Goal: Transaction & Acquisition: Purchase product/service

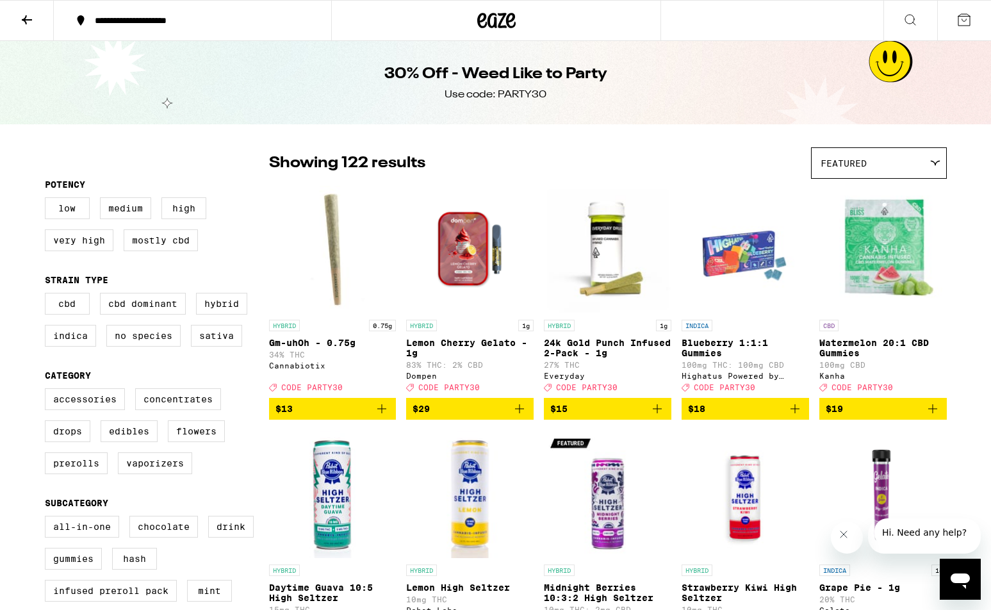
click at [20, 17] on icon at bounding box center [26, 19] width 15 height 15
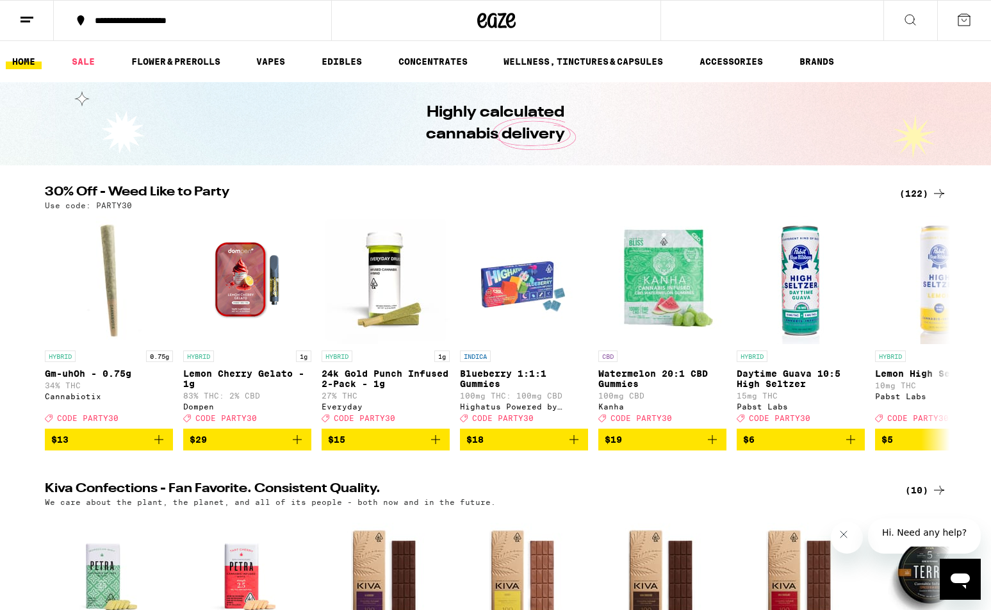
click at [917, 194] on div "(122)" at bounding box center [923, 193] width 47 height 15
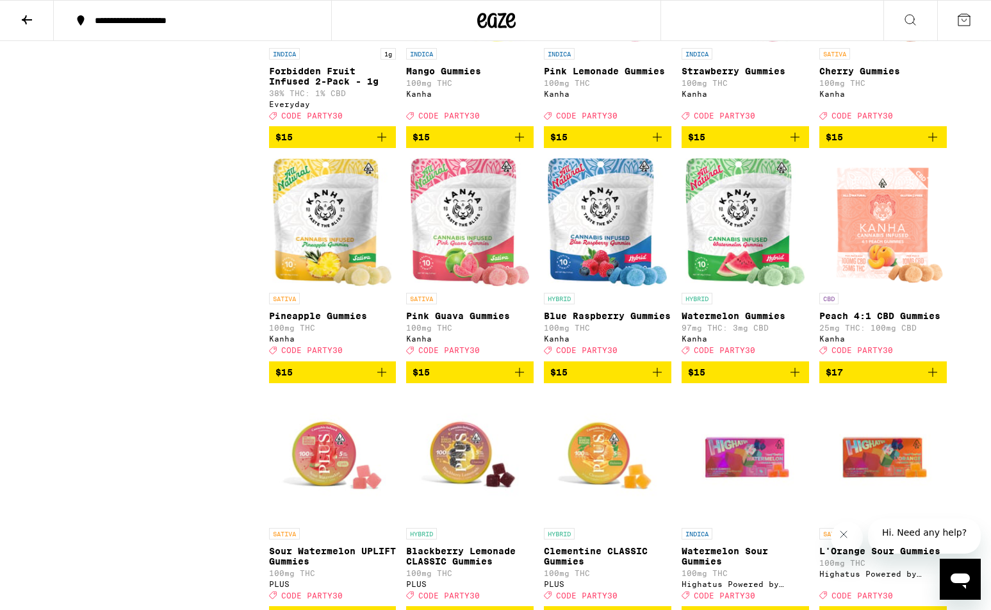
scroll to position [1243, 0]
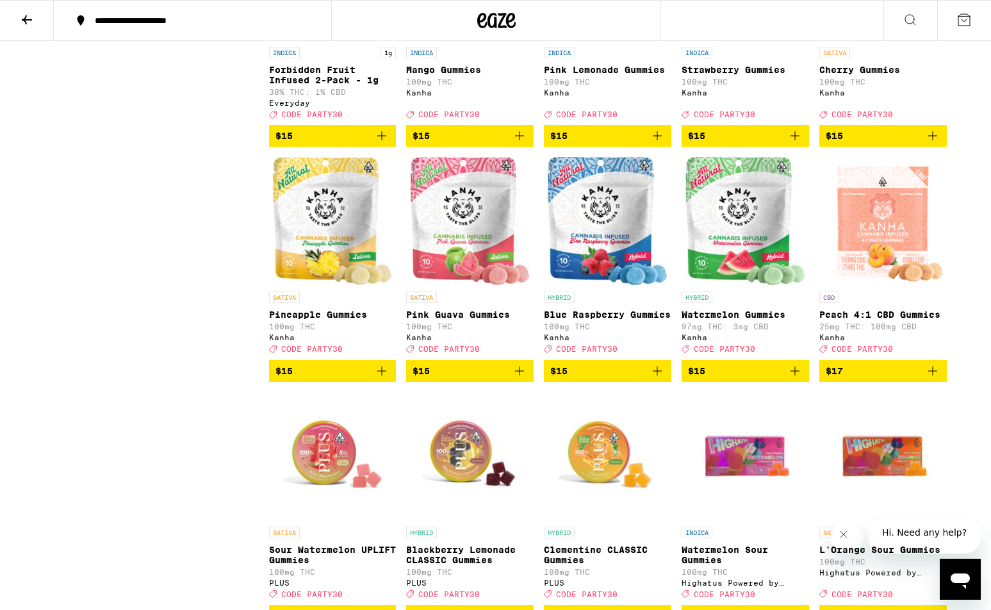
click at [380, 376] on icon "Add to bag" at bounding box center [381, 371] width 9 height 9
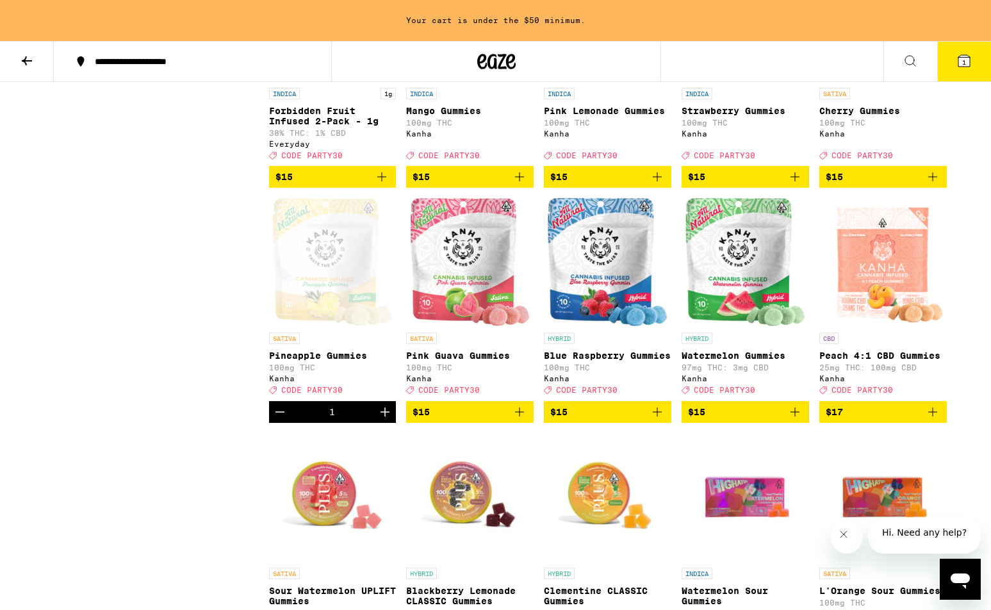
scroll to position [1284, 0]
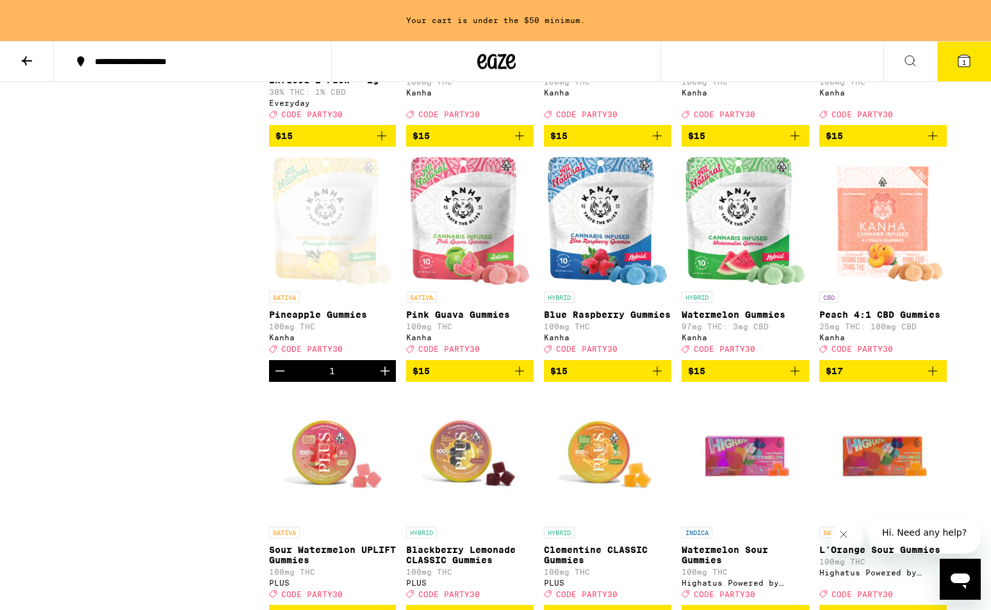
click at [517, 379] on icon "Add to bag" at bounding box center [519, 370] width 15 height 15
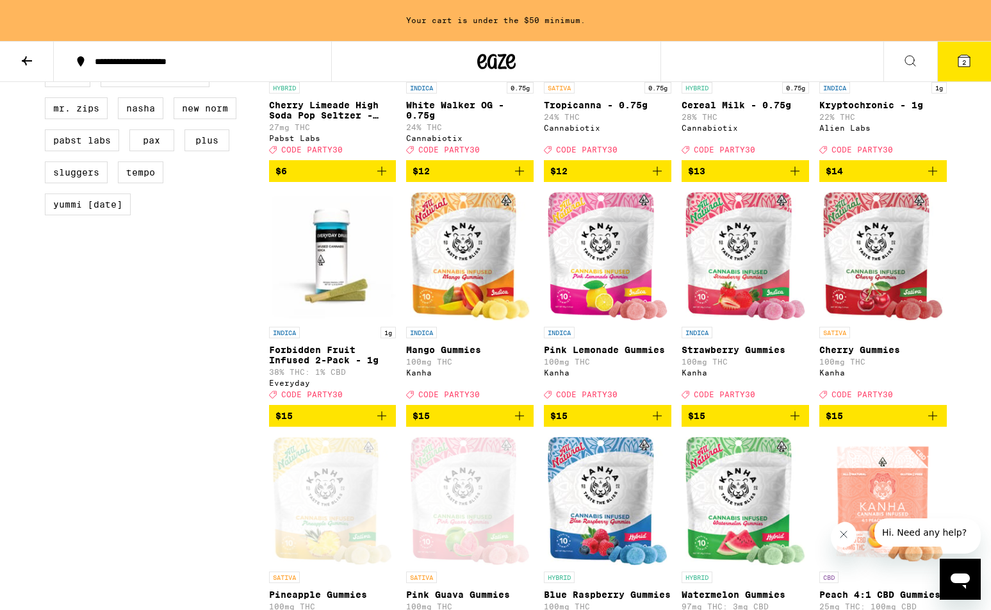
scroll to position [1002, 0]
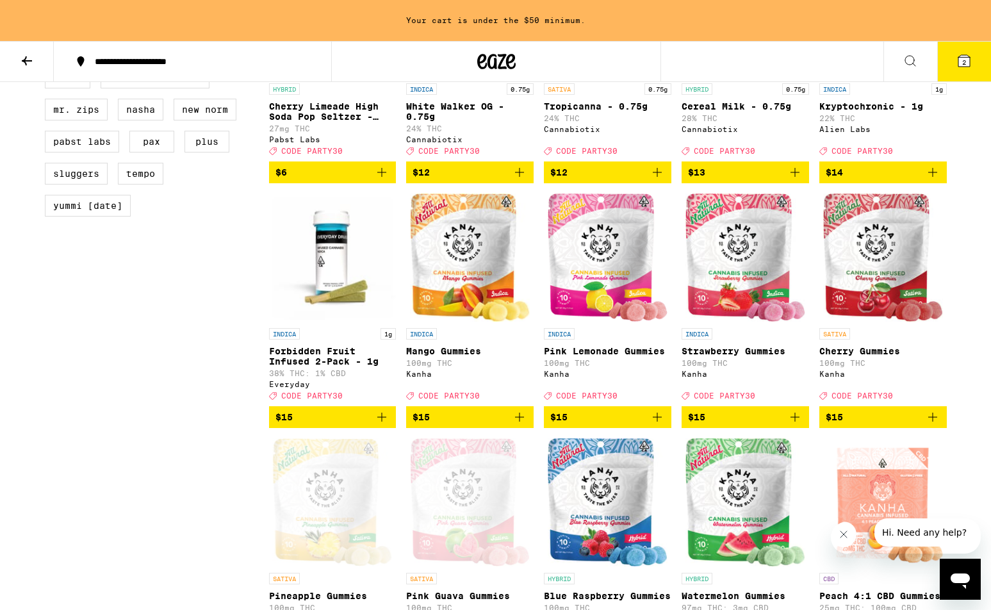
click at [865, 425] on span "$15" at bounding box center [883, 416] width 115 height 15
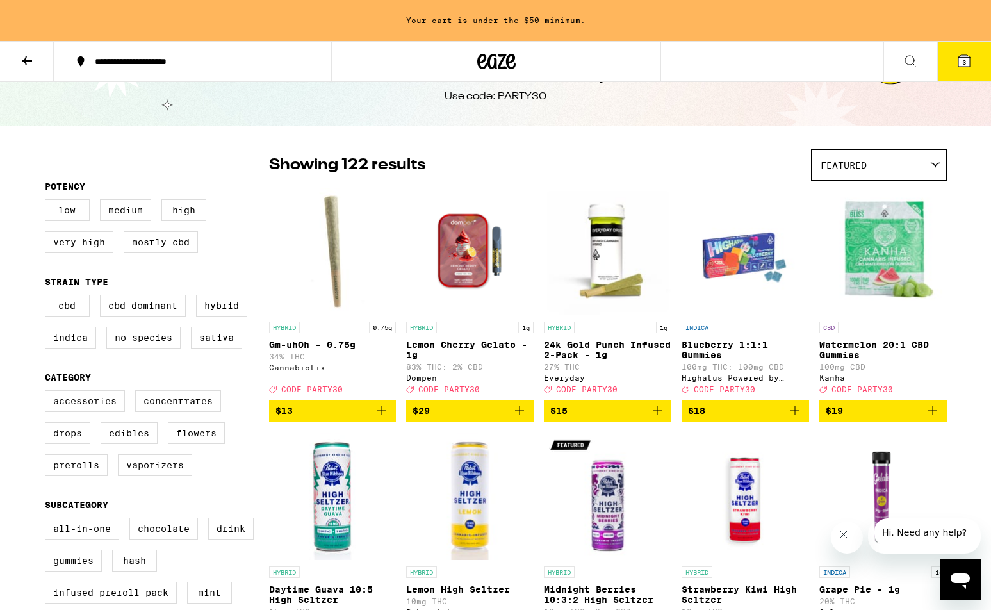
scroll to position [37, 0]
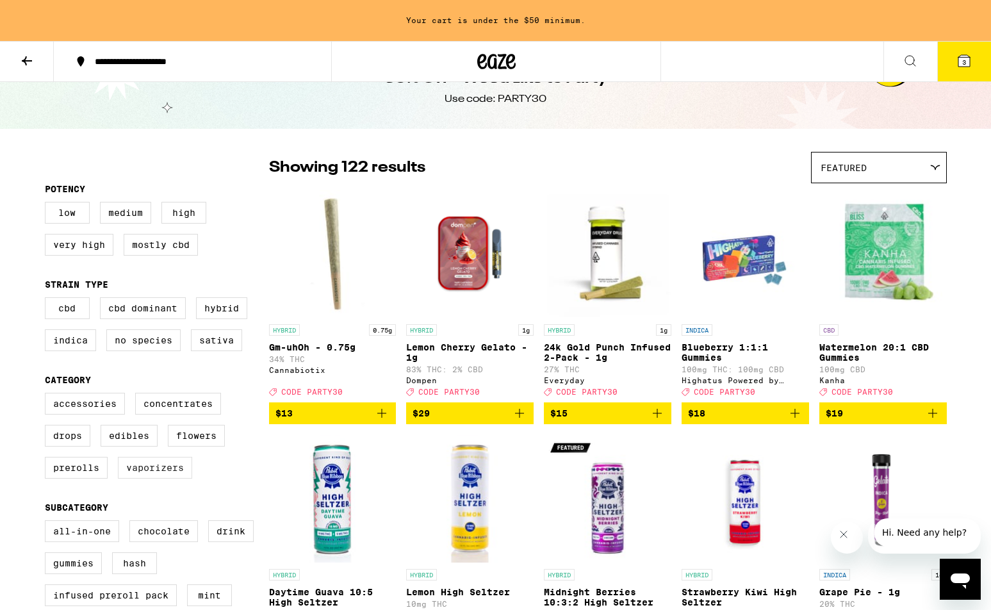
click at [174, 479] on label "Vaporizers" at bounding box center [155, 468] width 74 height 22
click at [48, 395] on input "Vaporizers" at bounding box center [47, 395] width 1 height 1
checkbox input "true"
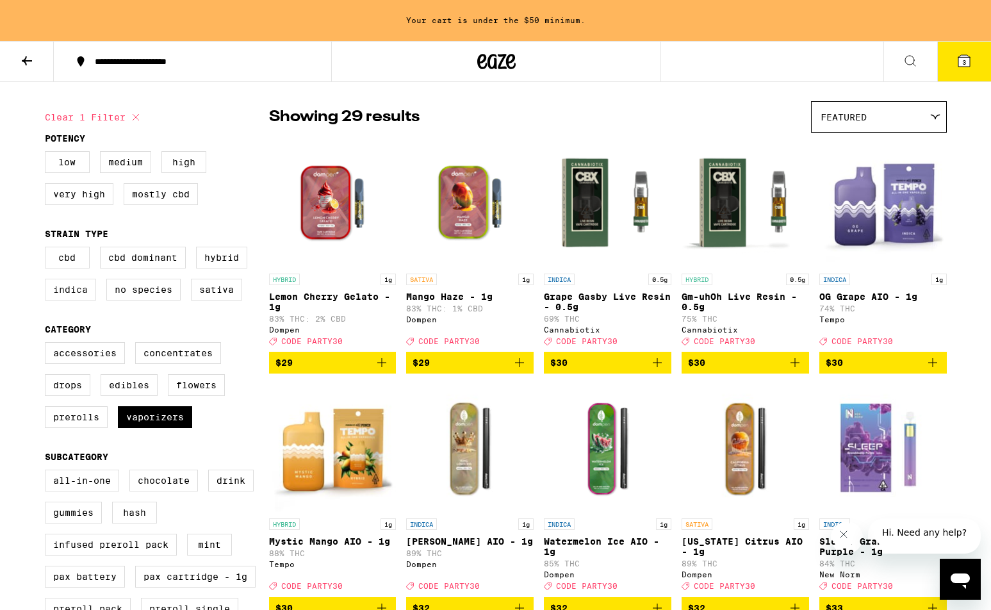
scroll to position [87, 0]
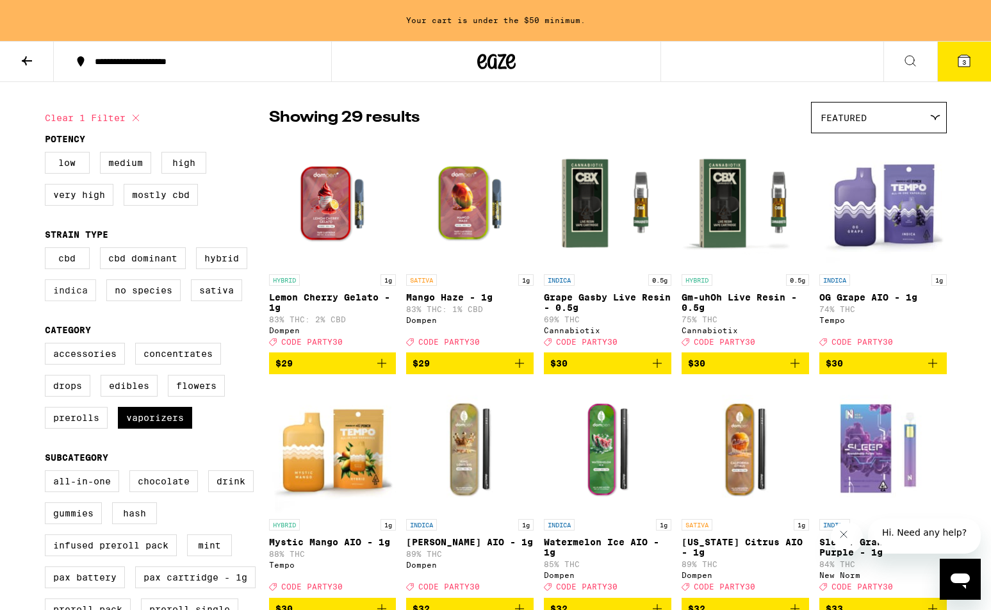
click at [78, 295] on label "Indica" at bounding box center [70, 290] width 51 height 22
click at [48, 250] on input "Indica" at bounding box center [47, 249] width 1 height 1
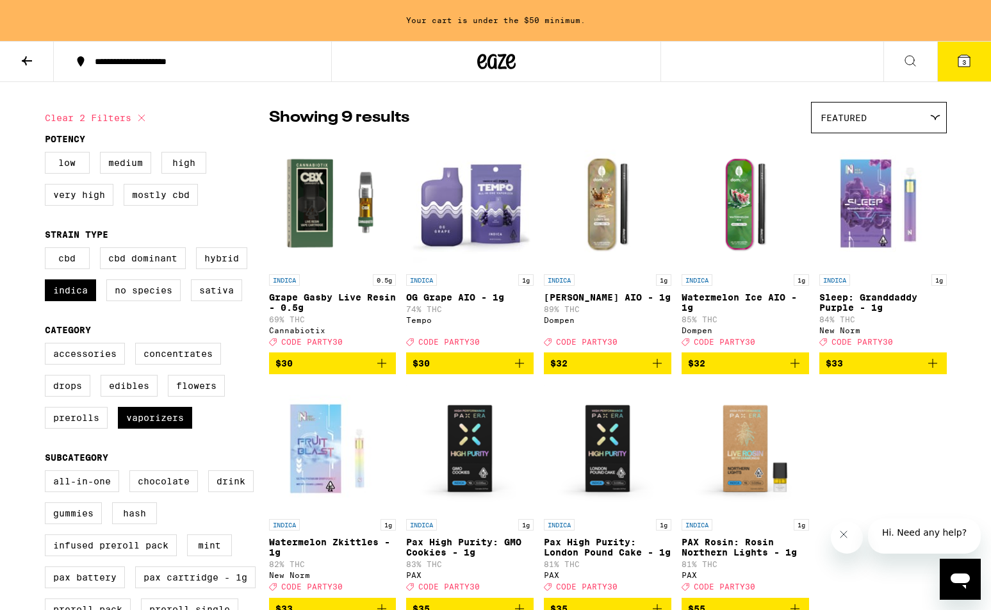
scroll to position [86, 0]
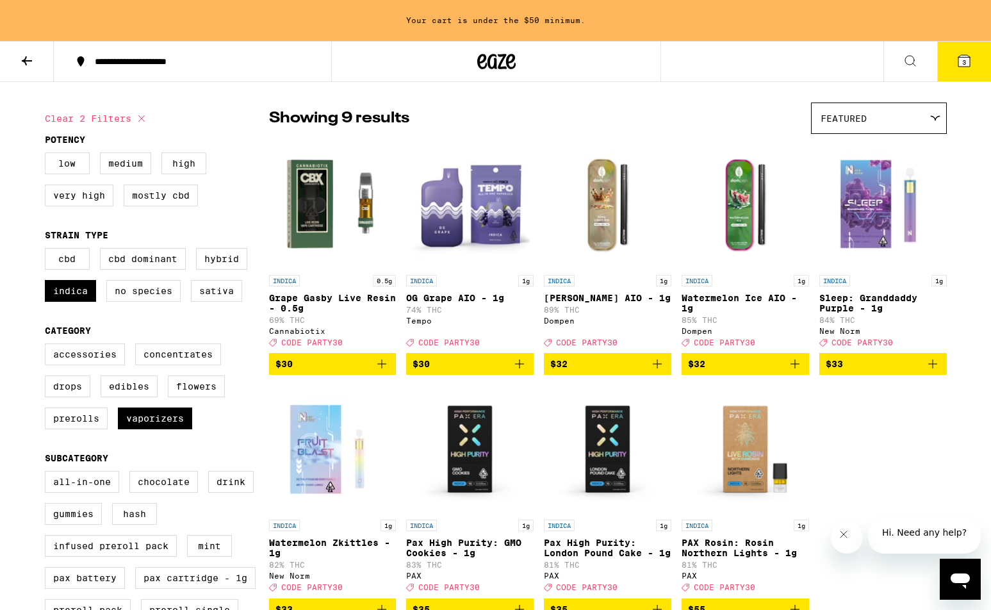
click at [515, 372] on icon "Add to bag" at bounding box center [519, 363] width 15 height 15
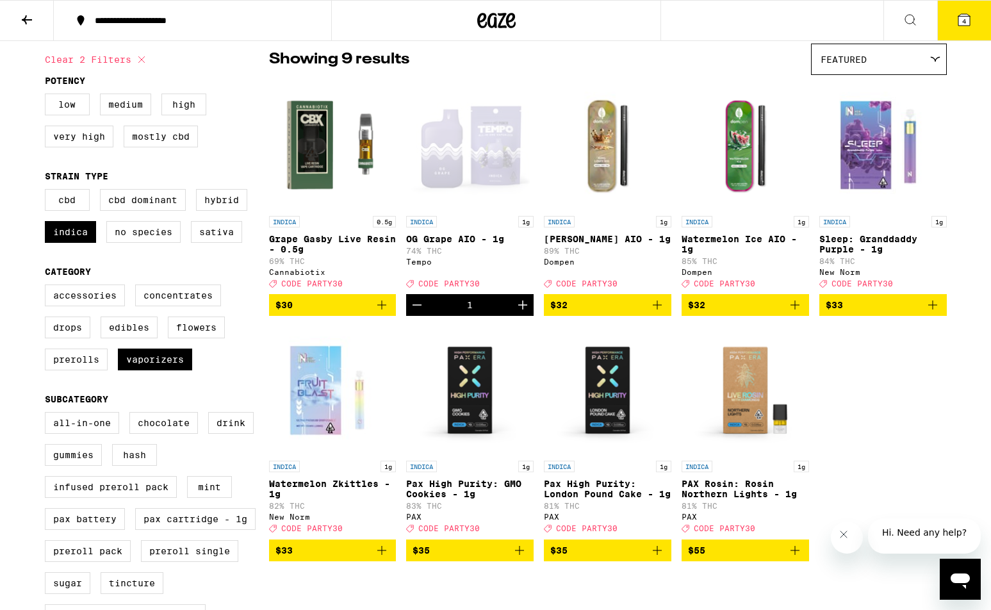
scroll to position [0, 0]
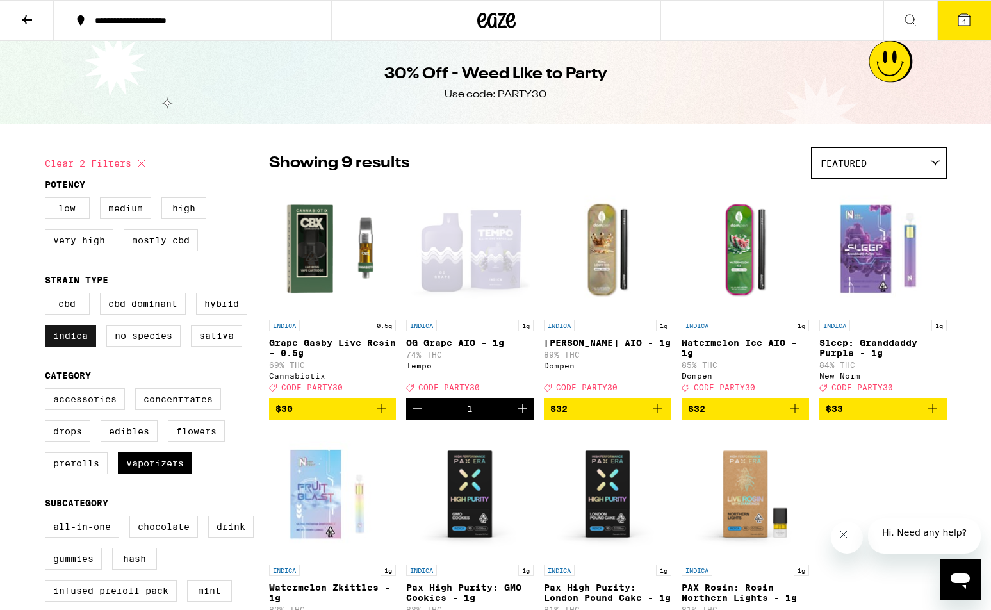
click at [68, 342] on label "Indica" at bounding box center [70, 336] width 51 height 22
click at [48, 295] on input "Indica" at bounding box center [47, 295] width 1 height 1
checkbox input "false"
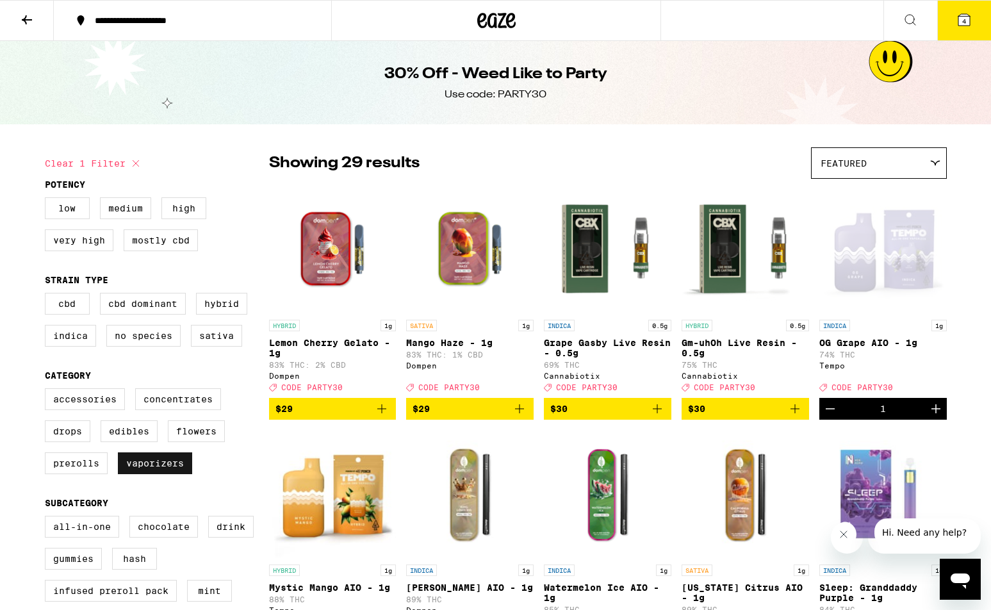
click at [149, 474] on label "Vaporizers" at bounding box center [155, 463] width 74 height 22
click at [48, 391] on input "Vaporizers" at bounding box center [47, 390] width 1 height 1
checkbox input "false"
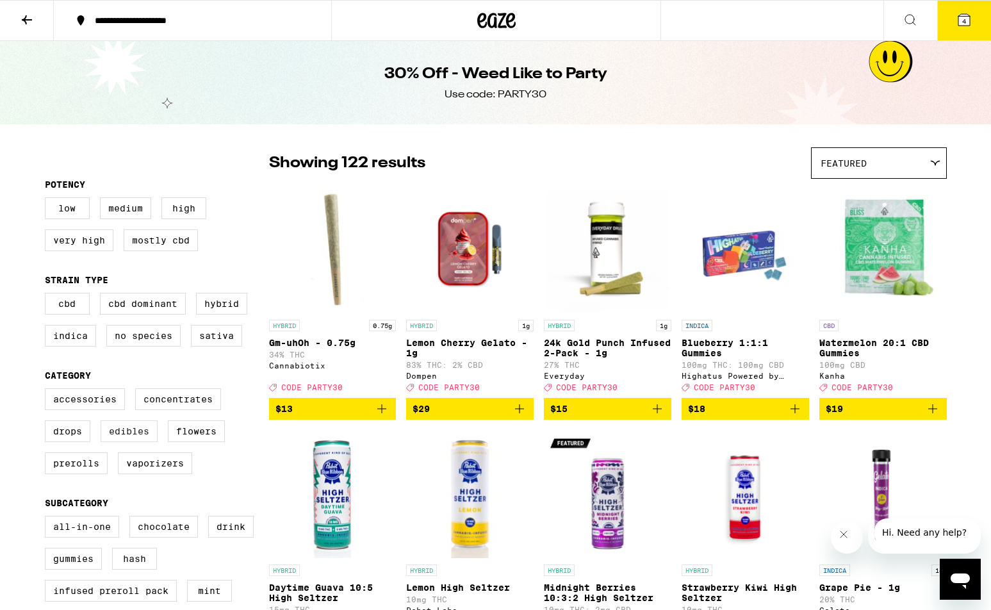
click at [134, 442] on label "Edibles" at bounding box center [129, 431] width 57 height 22
click at [48, 391] on input "Edibles" at bounding box center [47, 390] width 1 height 1
checkbox input "true"
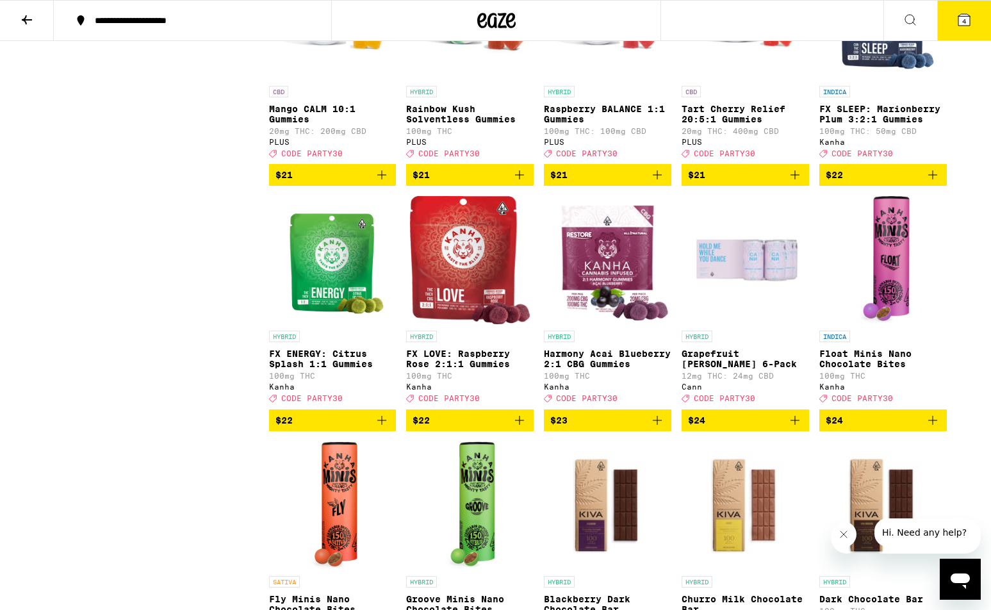
scroll to position [2187, 0]
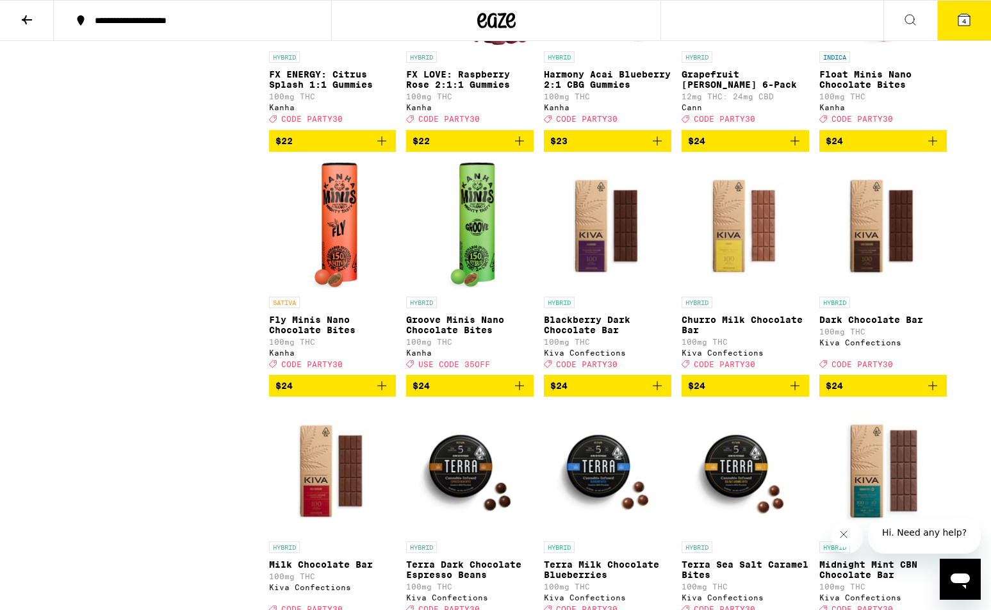
scroll to position [2465, 0]
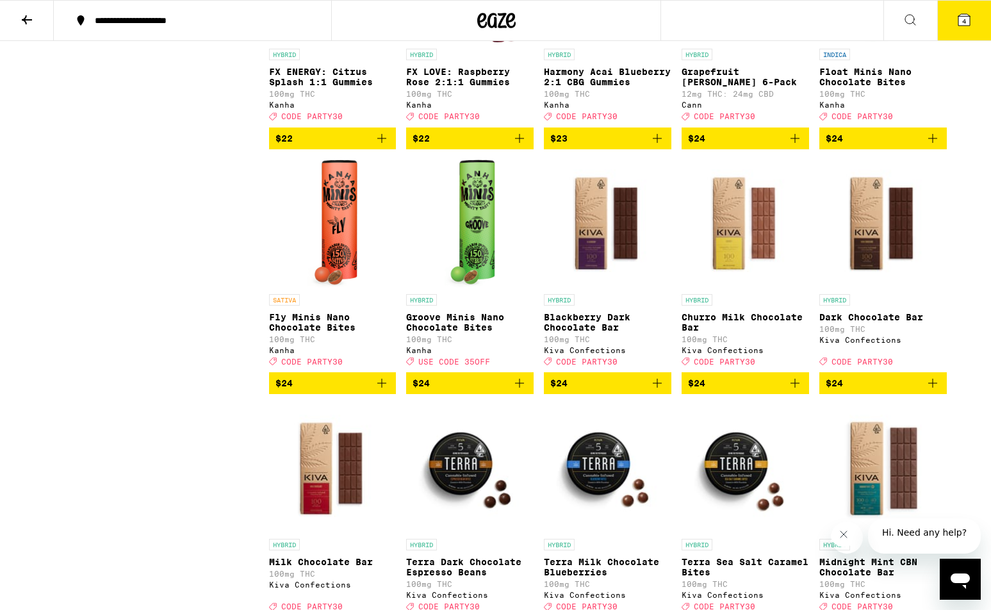
click at [793, 388] on icon "Add to bag" at bounding box center [795, 383] width 9 height 9
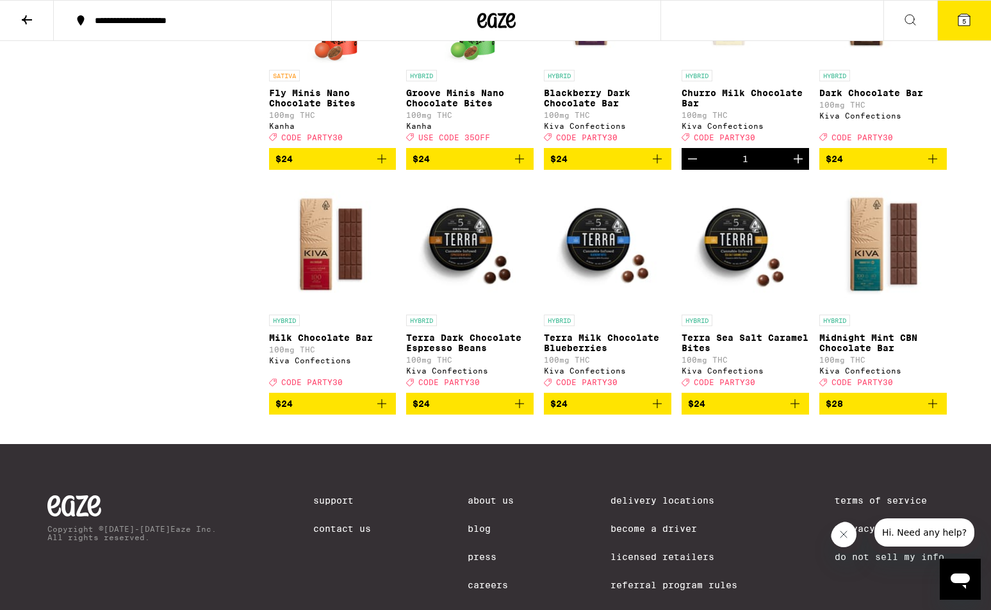
scroll to position [2706, 0]
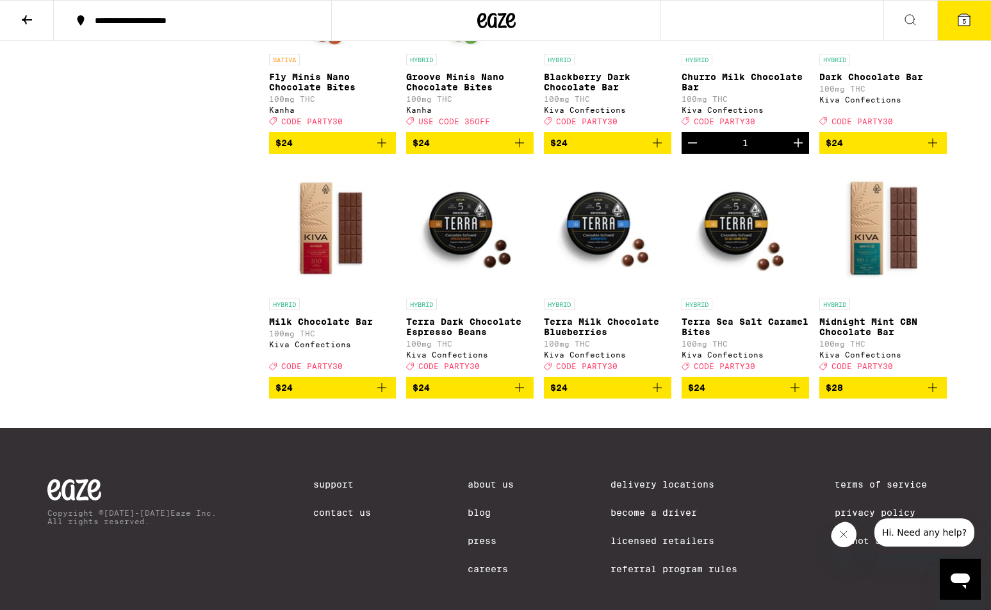
click at [381, 395] on icon "Add to bag" at bounding box center [381, 387] width 15 height 15
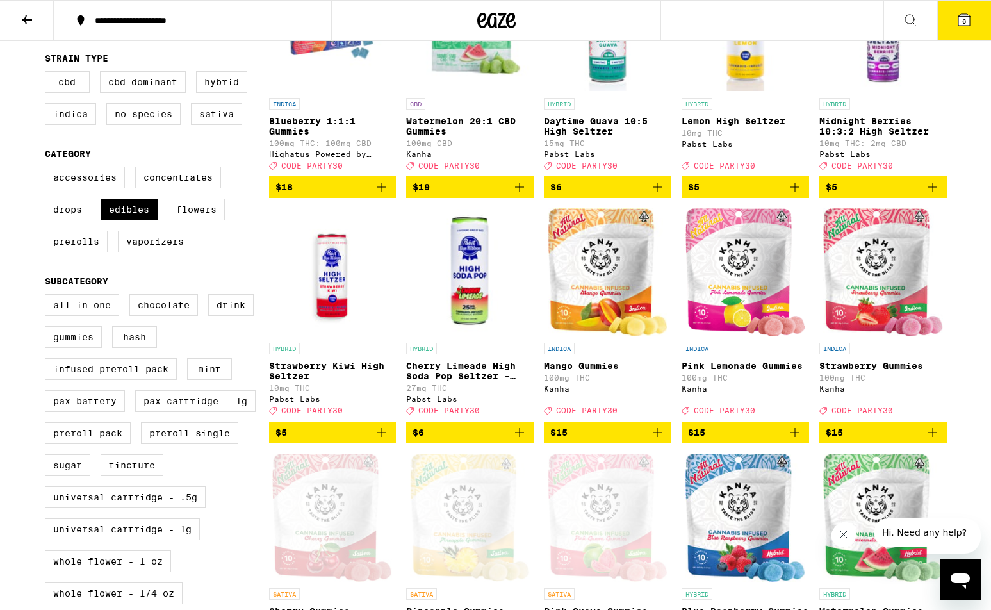
scroll to position [0, 0]
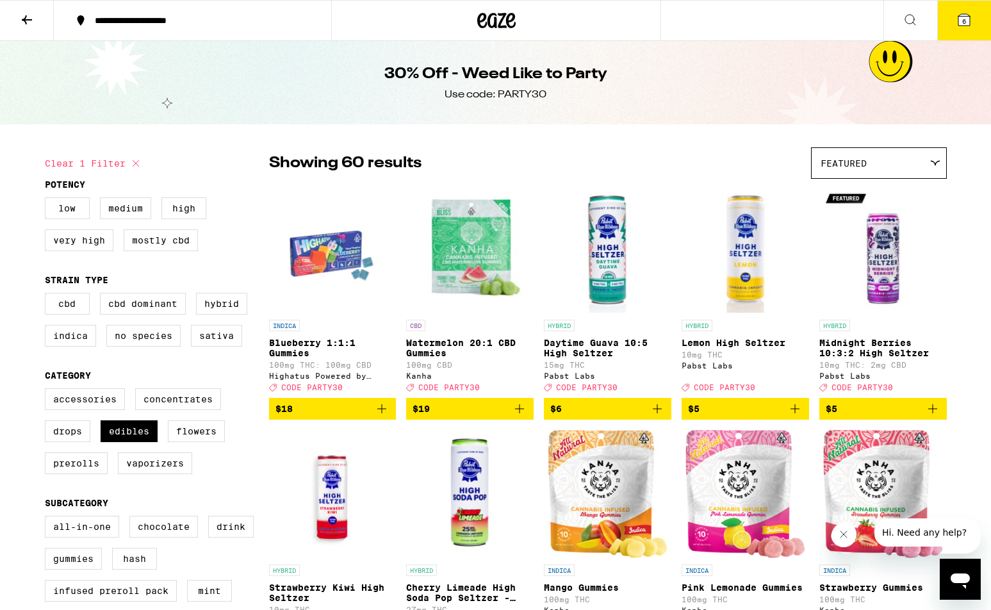
click at [961, 28] on button "6" at bounding box center [965, 21] width 54 height 40
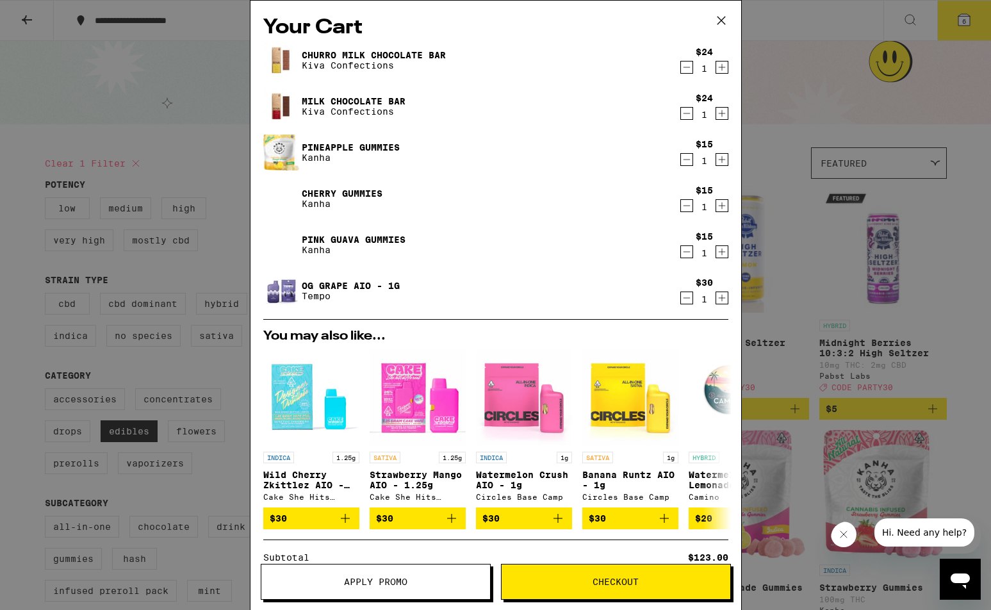
click at [367, 592] on button "Apply Promo" at bounding box center [376, 582] width 230 height 36
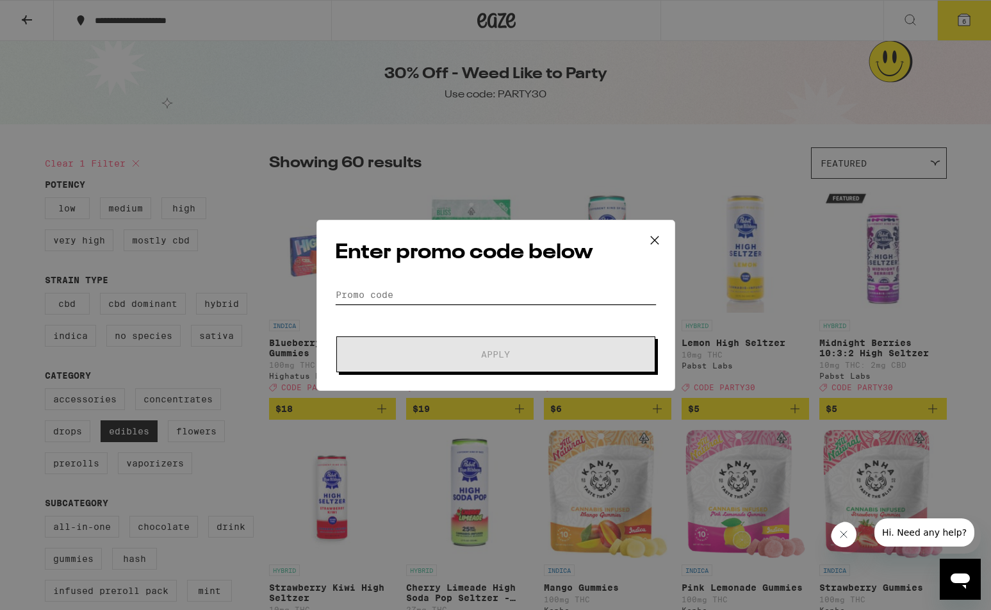
click at [356, 286] on input "Promo Code" at bounding box center [496, 294] width 322 height 19
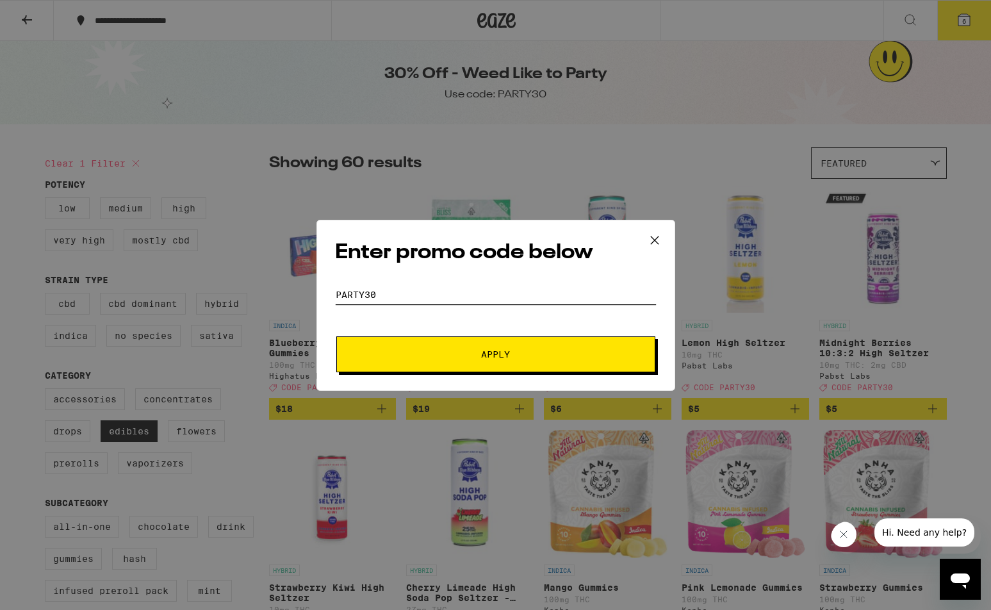
type input "party30"
click at [477, 358] on span "Apply" at bounding box center [496, 354] width 231 height 9
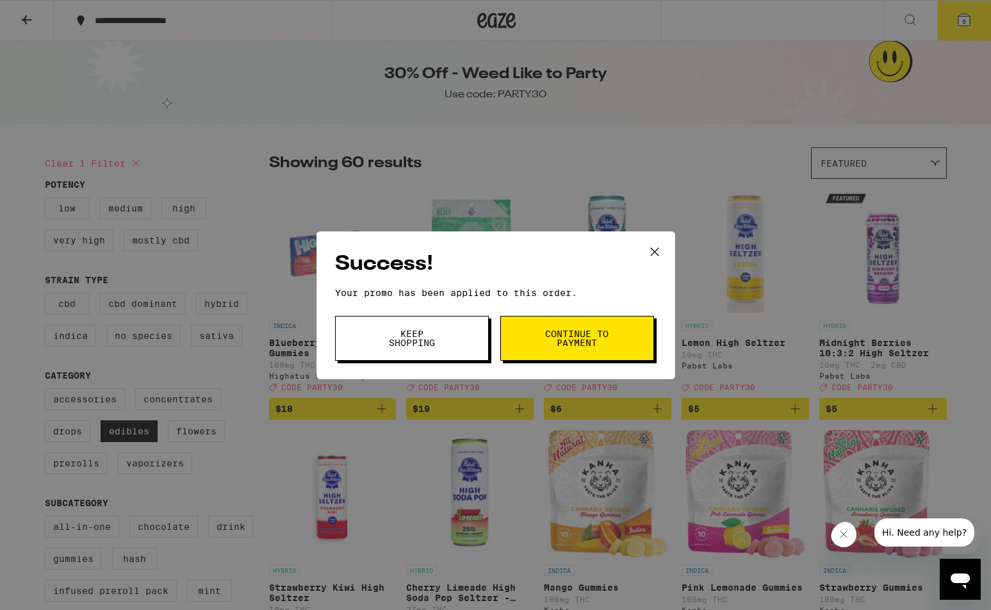
click at [655, 251] on icon at bounding box center [654, 251] width 8 height 8
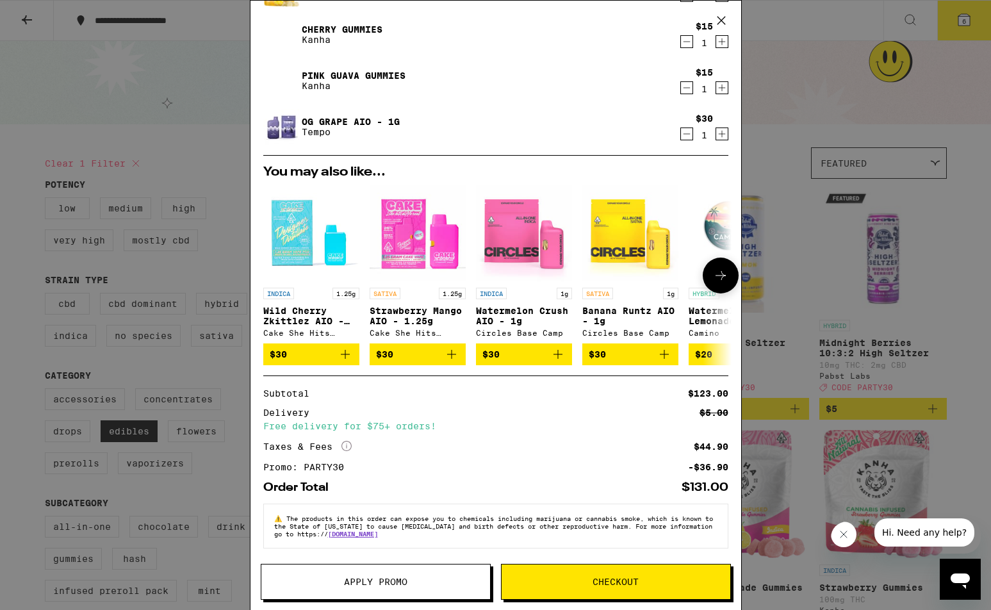
scroll to position [174, 0]
click at [613, 577] on span "Checkout" at bounding box center [616, 581] width 46 height 9
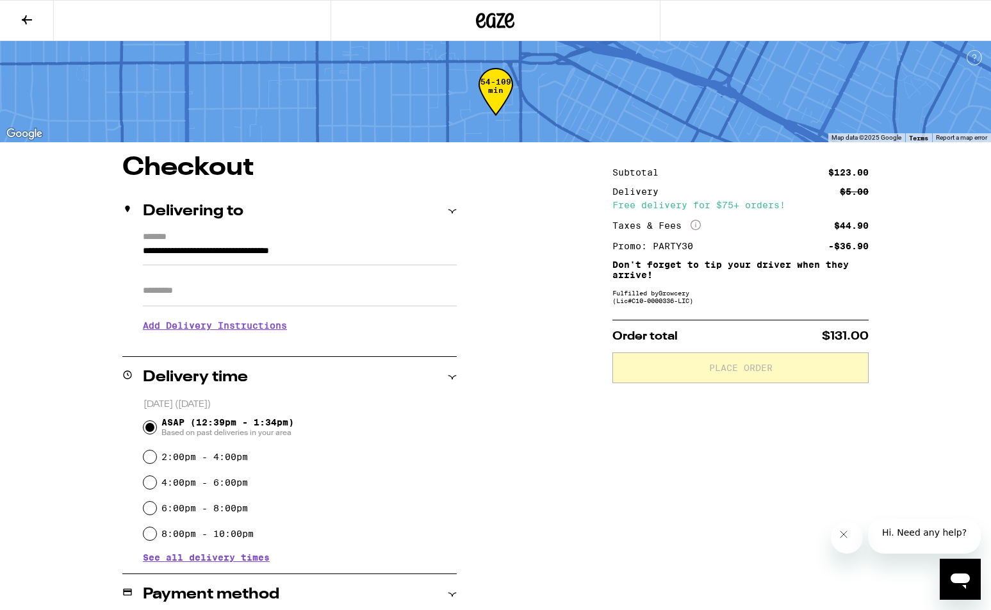
click at [165, 288] on input "Apt/Suite" at bounding box center [300, 291] width 314 height 31
type input "****"
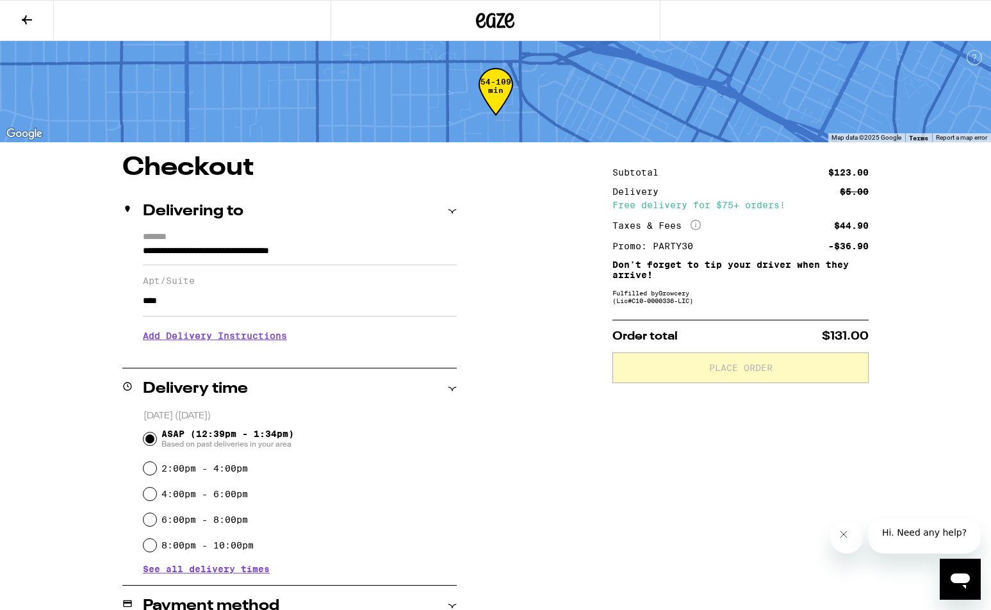
click at [182, 339] on h3 "Add Delivery Instructions" at bounding box center [300, 335] width 314 height 29
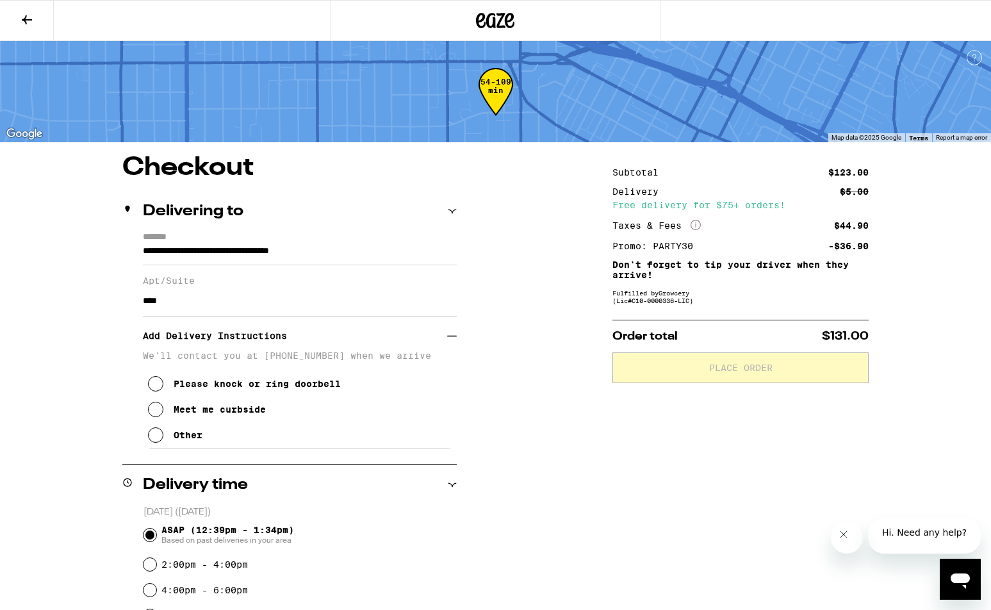
click at [159, 389] on icon at bounding box center [155, 383] width 15 height 15
click at [159, 389] on icon at bounding box center [156, 384] width 10 height 10
click at [158, 441] on icon at bounding box center [155, 434] width 15 height 15
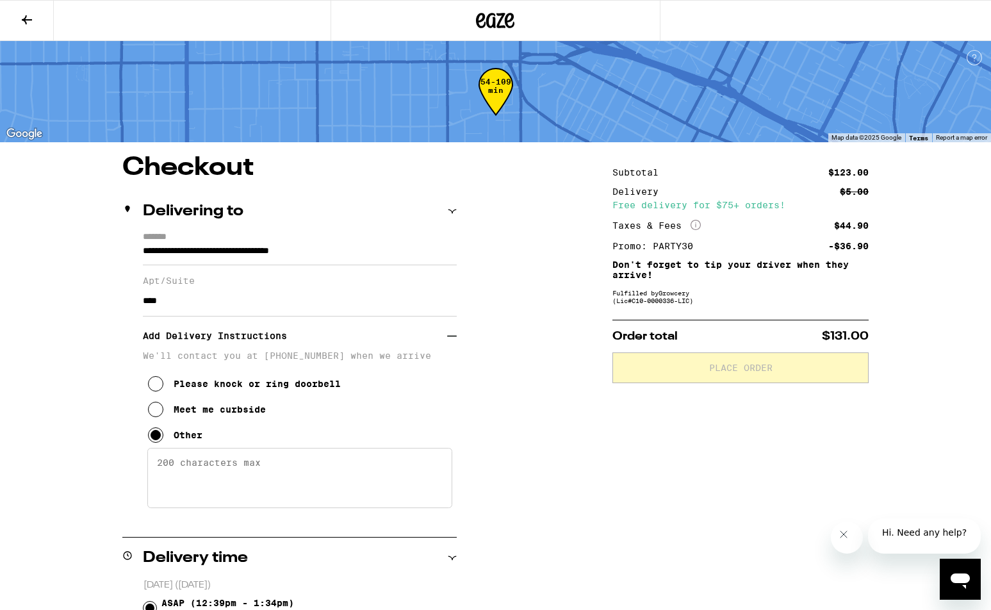
click at [174, 486] on textarea "Enter any other delivery instructions you want driver to know" at bounding box center [299, 478] width 305 height 60
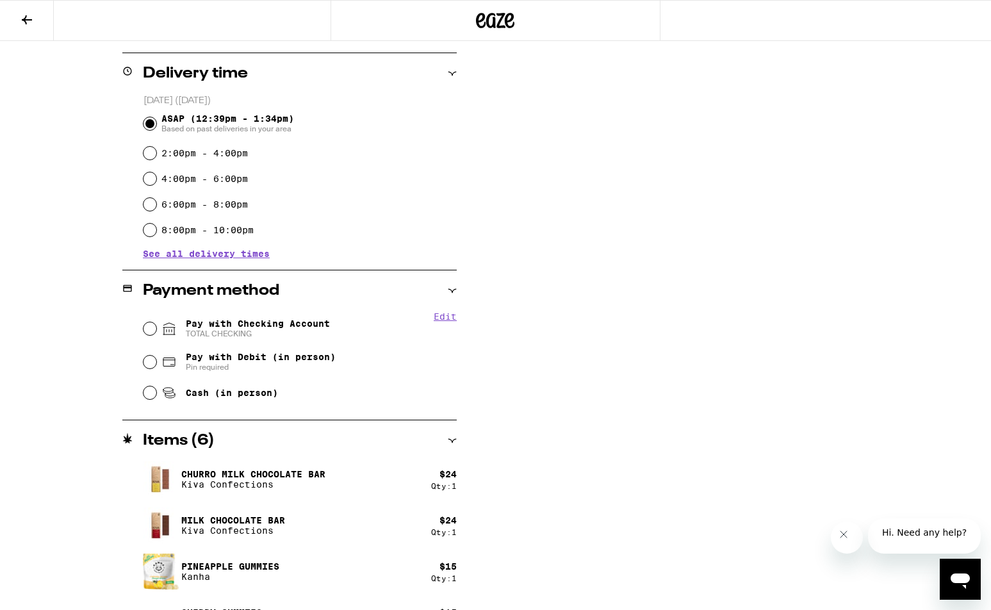
scroll to position [493, 0]
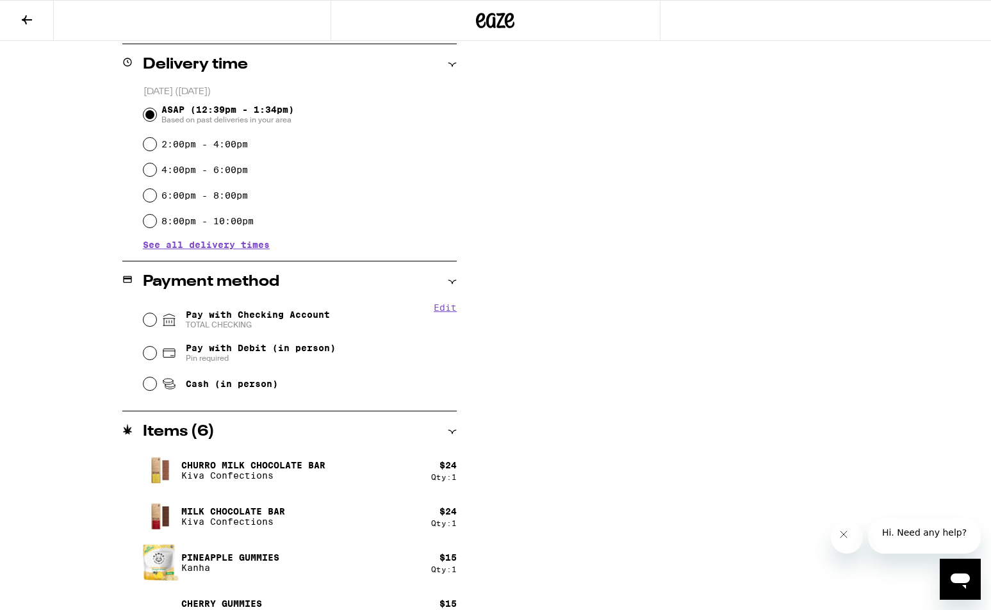
type textarea "Door code is 93174"
click at [151, 319] on input "Pay with Checking Account TOTAL CHECKING" at bounding box center [150, 319] width 13 height 13
radio input "true"
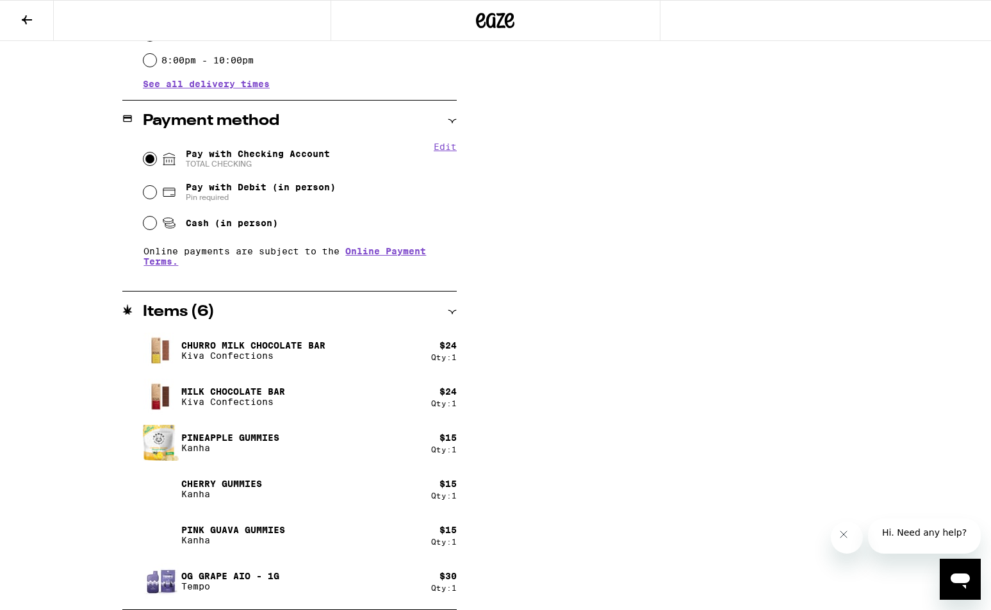
scroll to position [0, 0]
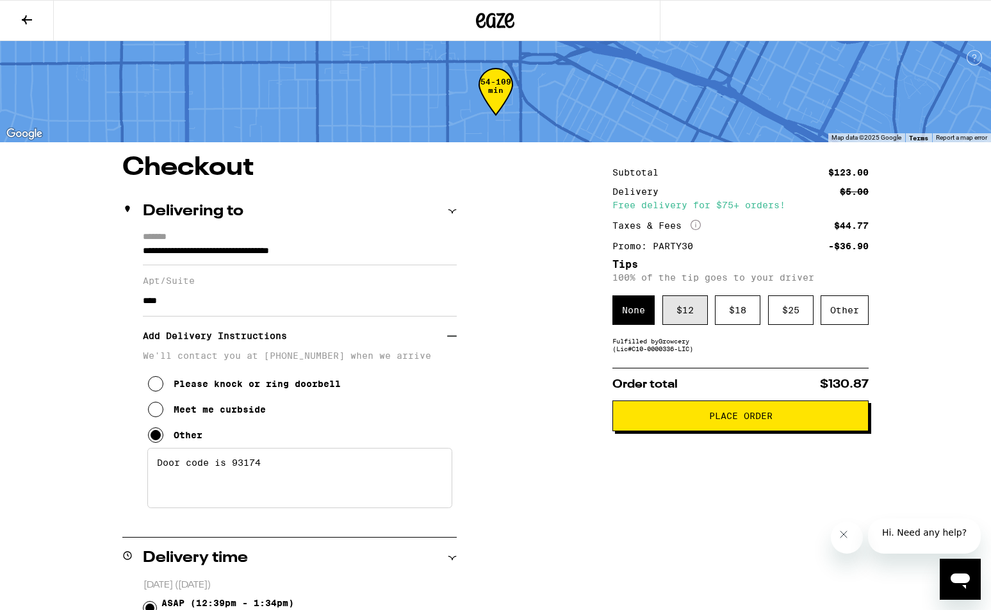
click at [680, 317] on div "$ 12" at bounding box center [685, 309] width 45 height 29
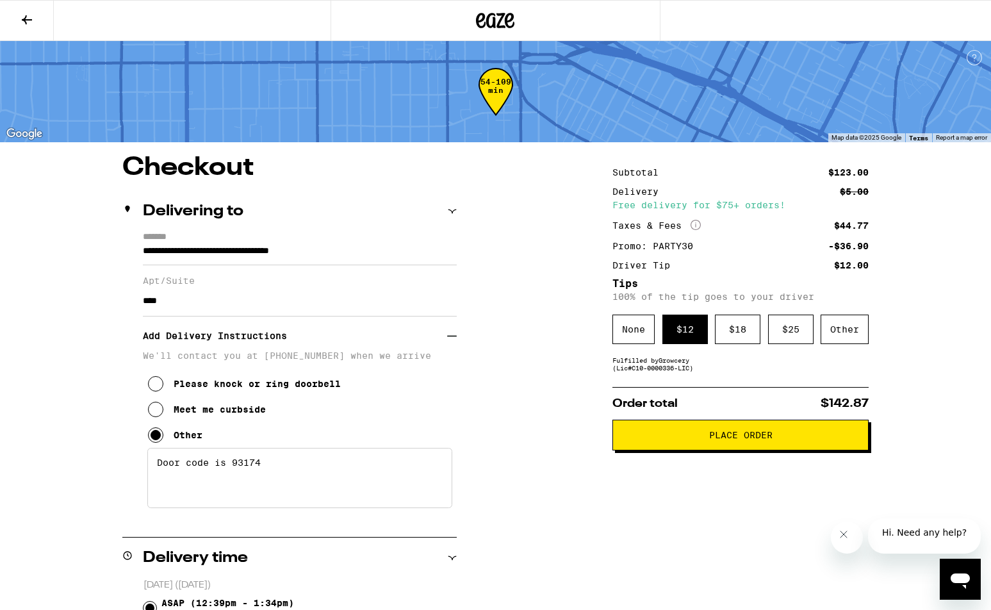
click at [730, 438] on span "Place Order" at bounding box center [740, 435] width 63 height 9
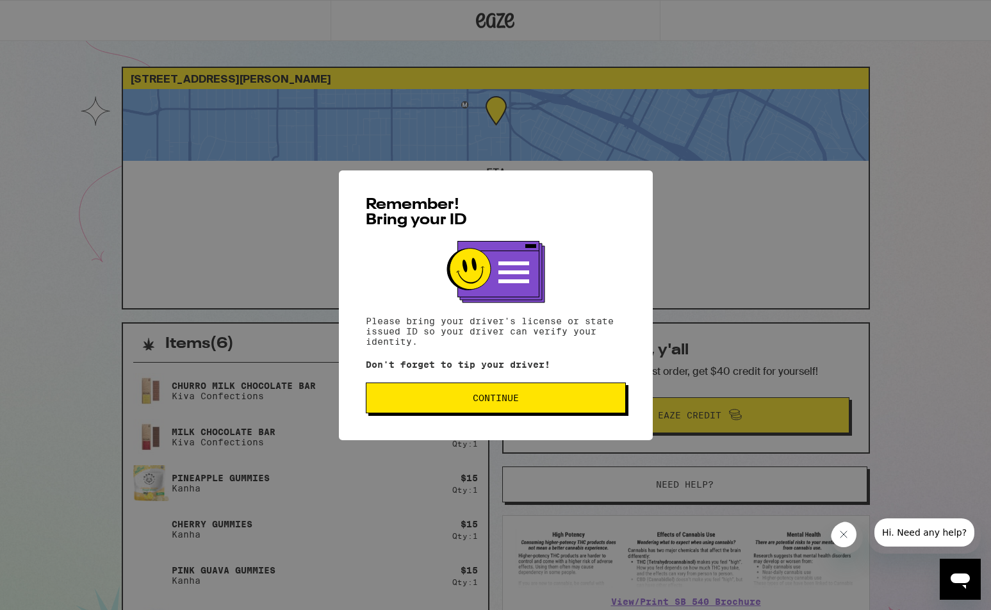
click at [483, 399] on span "Continue" at bounding box center [496, 397] width 46 height 9
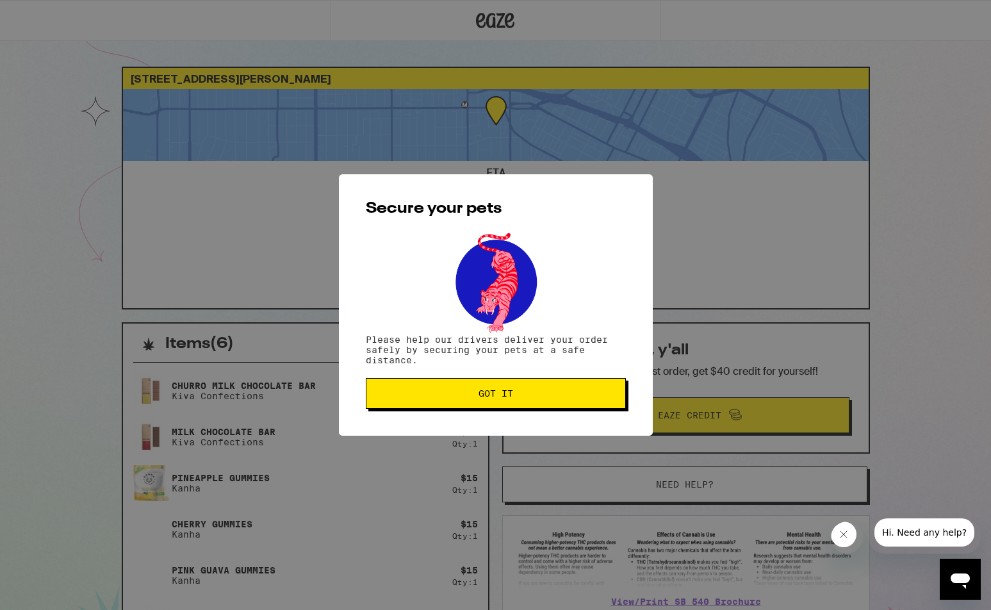
click at [503, 398] on span "Got it" at bounding box center [496, 393] width 35 height 9
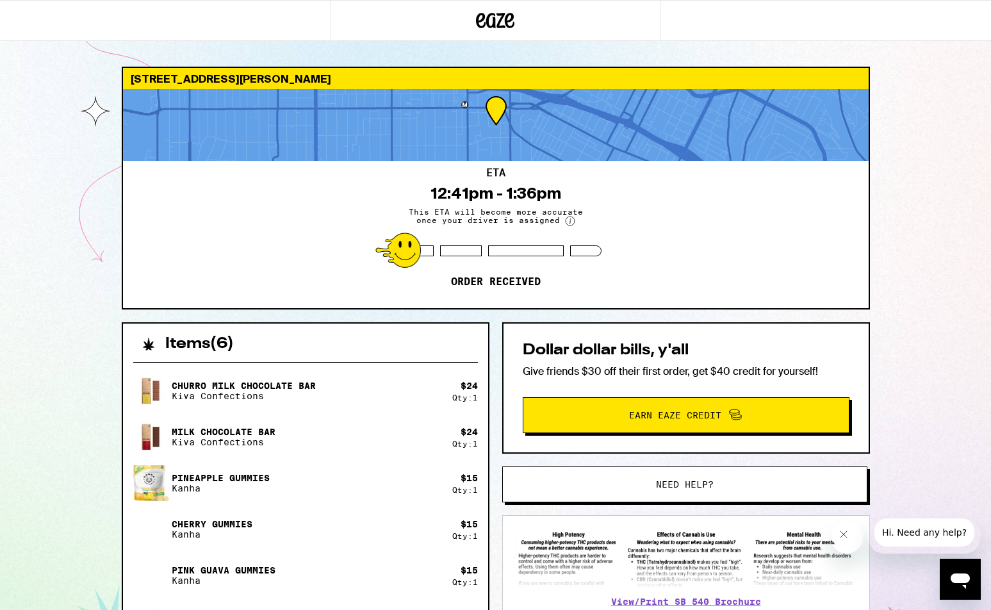
click at [60, 449] on div "[STREET_ADDRESS][PERSON_NAME] ETA 12:41pm - 1:36pm This ETA will become more ac…" at bounding box center [495, 433] width 991 height 866
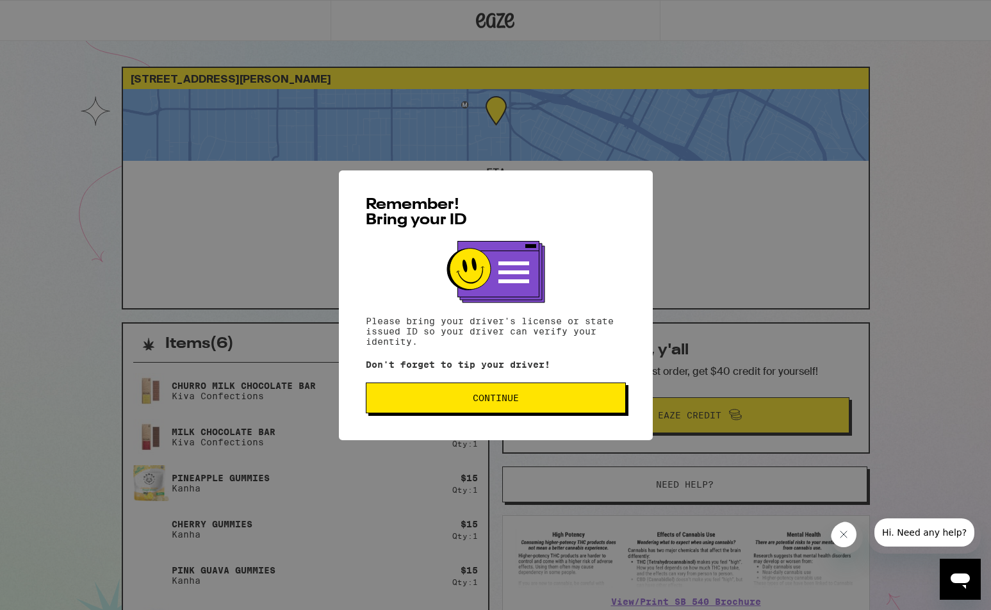
click at [508, 402] on span "Continue" at bounding box center [496, 397] width 46 height 9
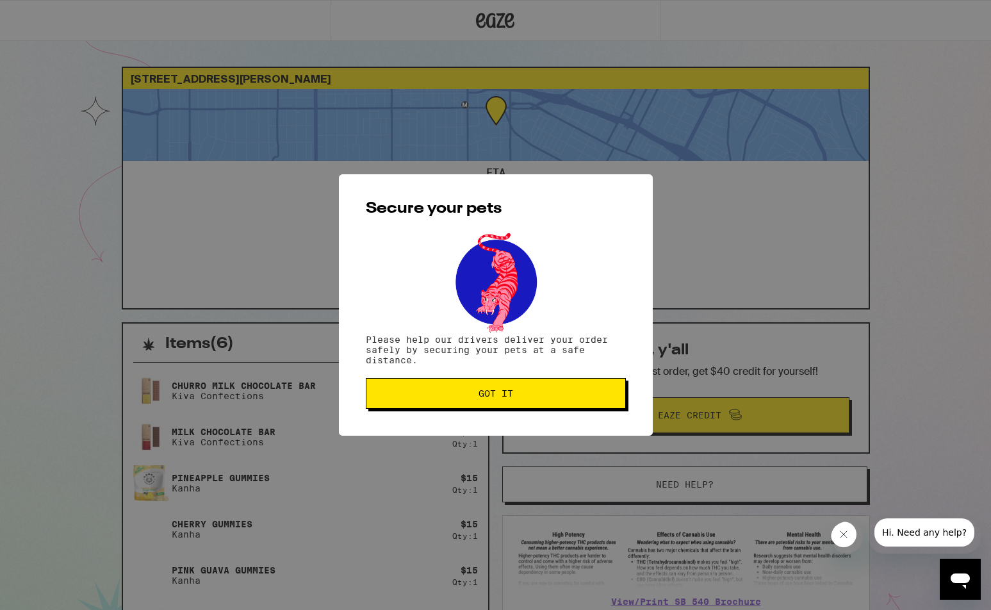
click at [508, 404] on button "Got it" at bounding box center [496, 393] width 260 height 31
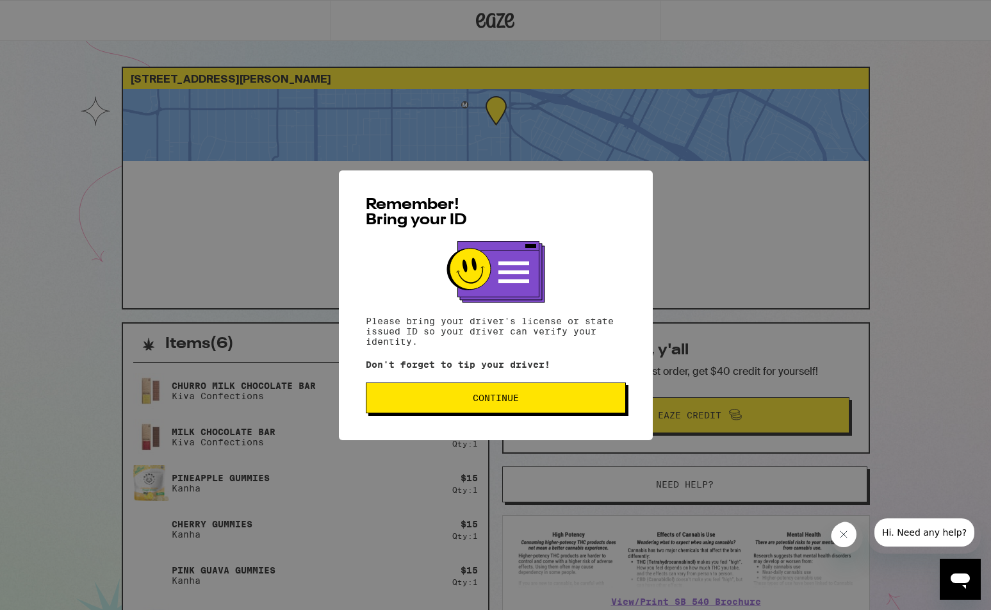
click at [481, 409] on button "Continue" at bounding box center [496, 398] width 260 height 31
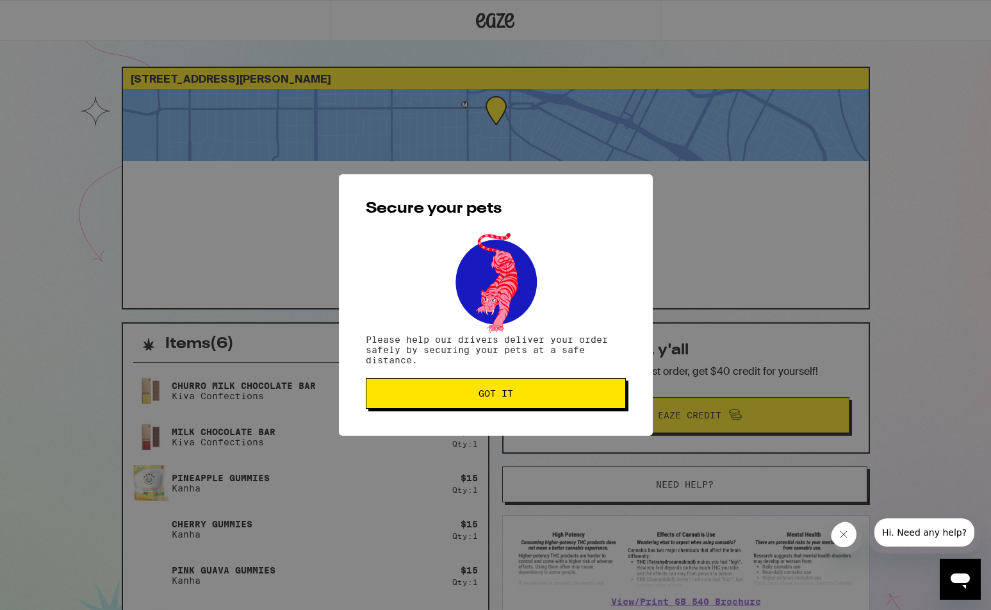
click at [524, 387] on button "Got it" at bounding box center [496, 393] width 260 height 31
